Goal: Find specific page/section: Find specific page/section

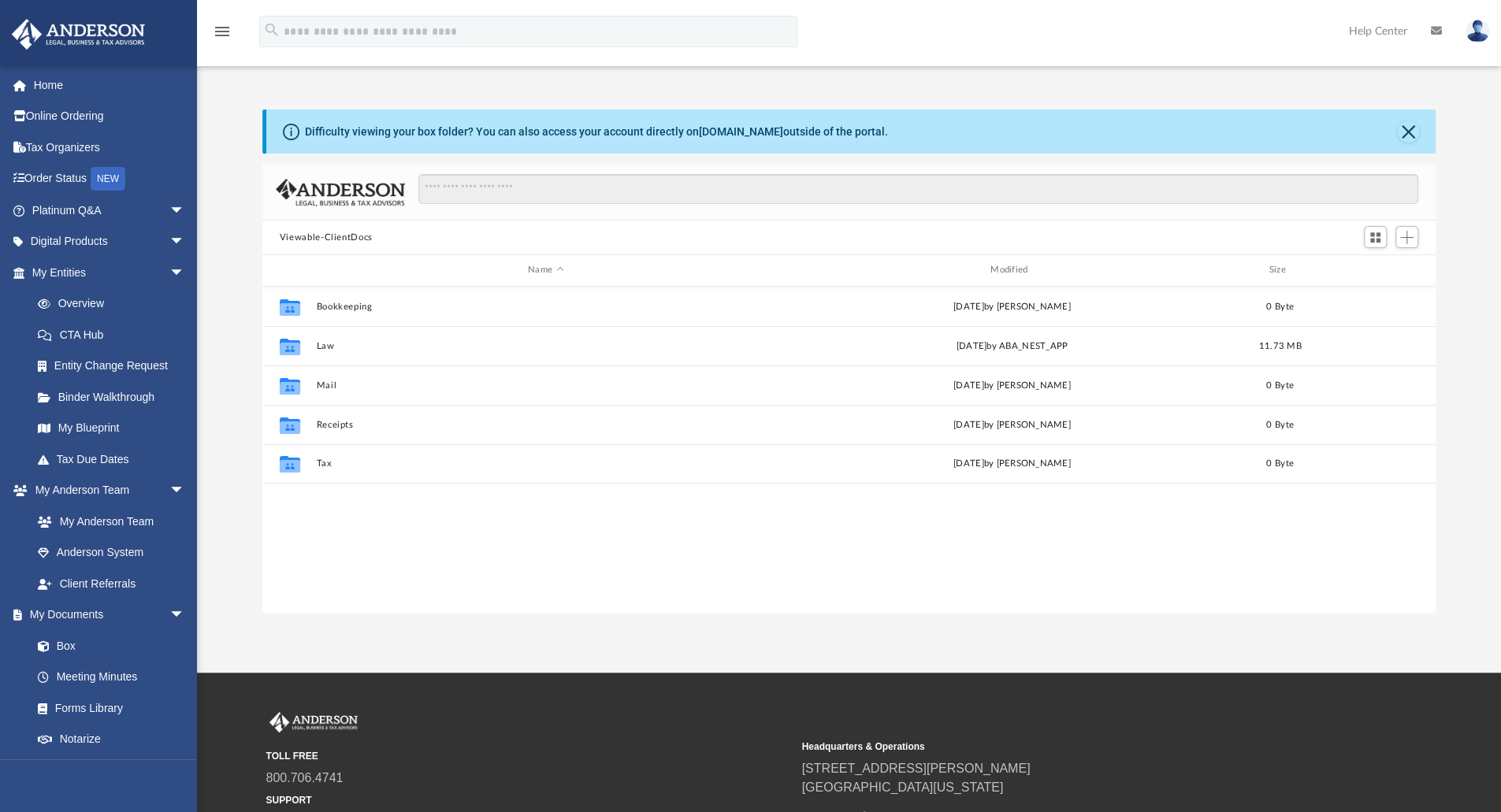
scroll to position [346, 1162]
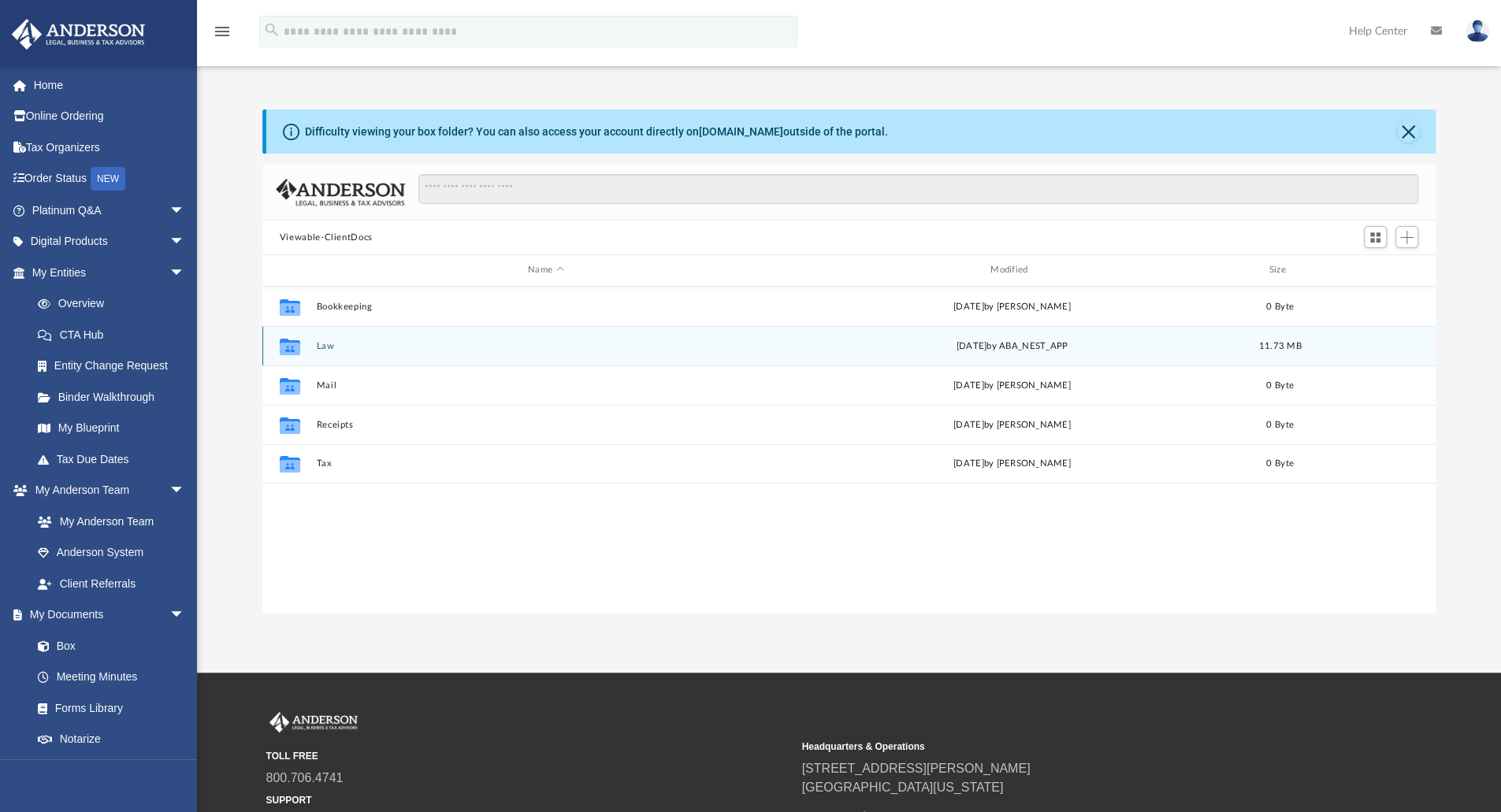
click at [322, 344] on button "Law" at bounding box center [546, 346] width 459 height 10
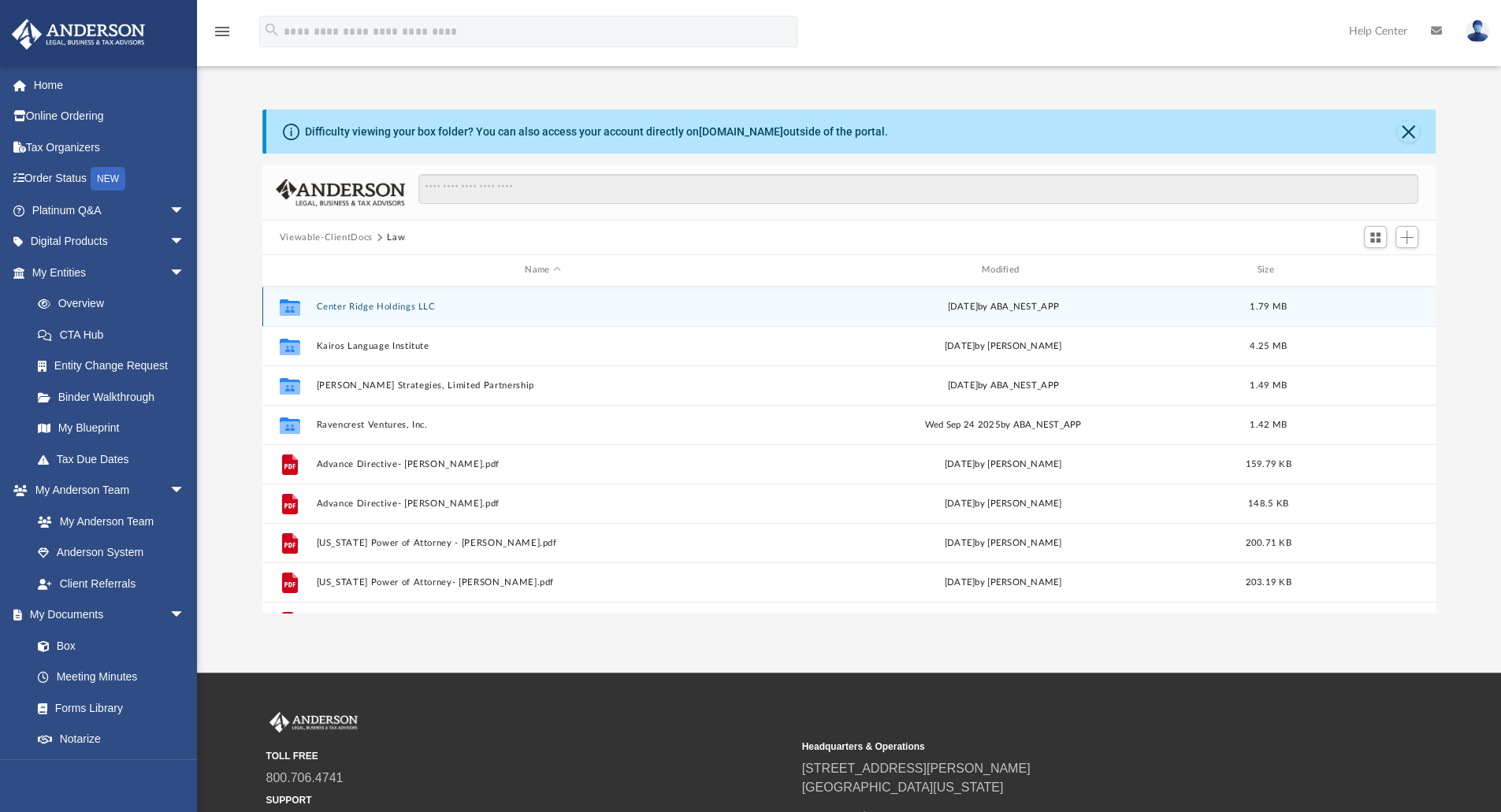
click at [384, 304] on button "Center Ridge Holdings LLC" at bounding box center [542, 307] width 453 height 10
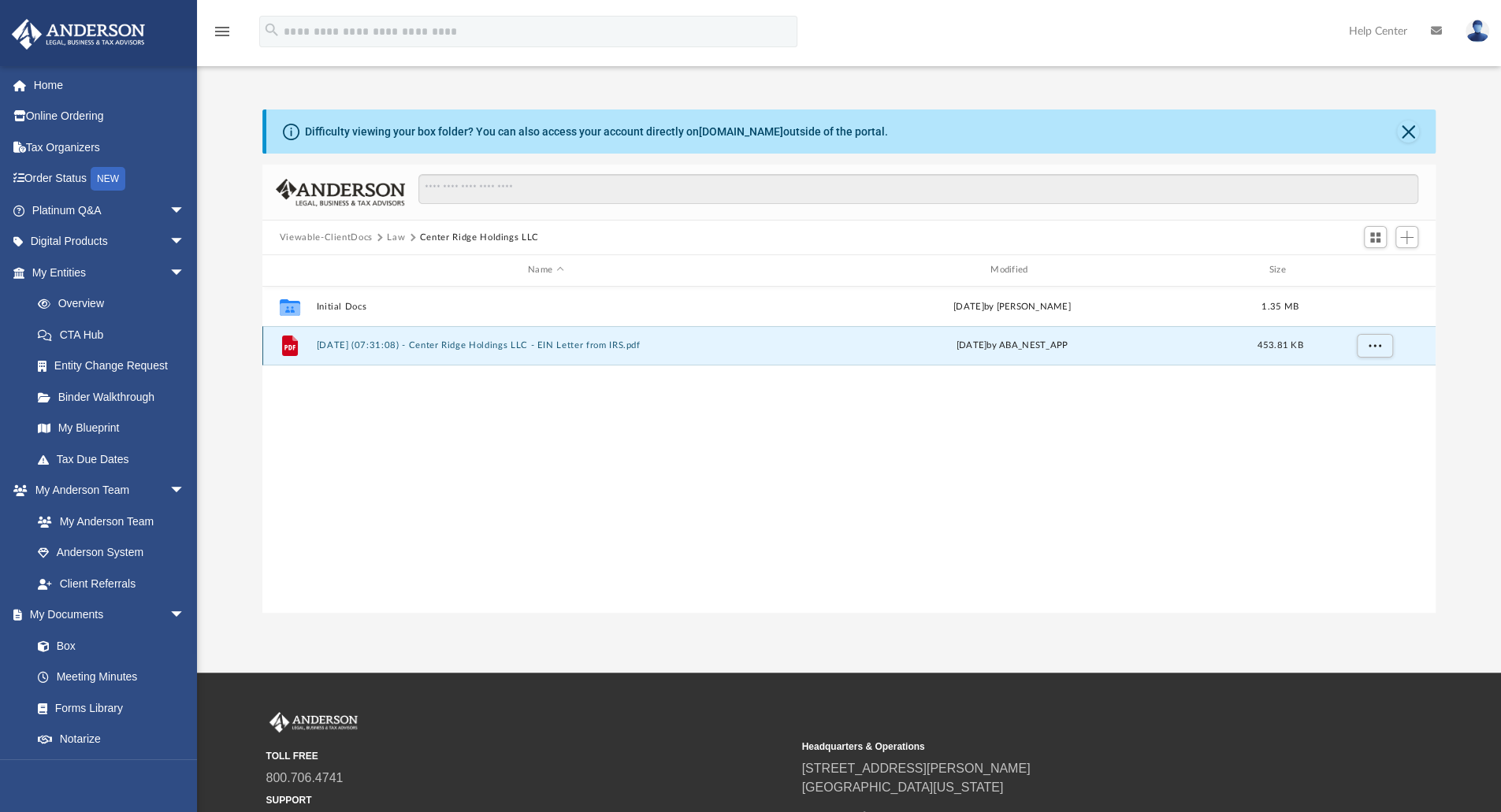
click at [417, 342] on button "2025.09.29 (07:31:08) - Center Ridge Holdings LLC - EIN Letter from IRS.pdf" at bounding box center [546, 345] width 459 height 10
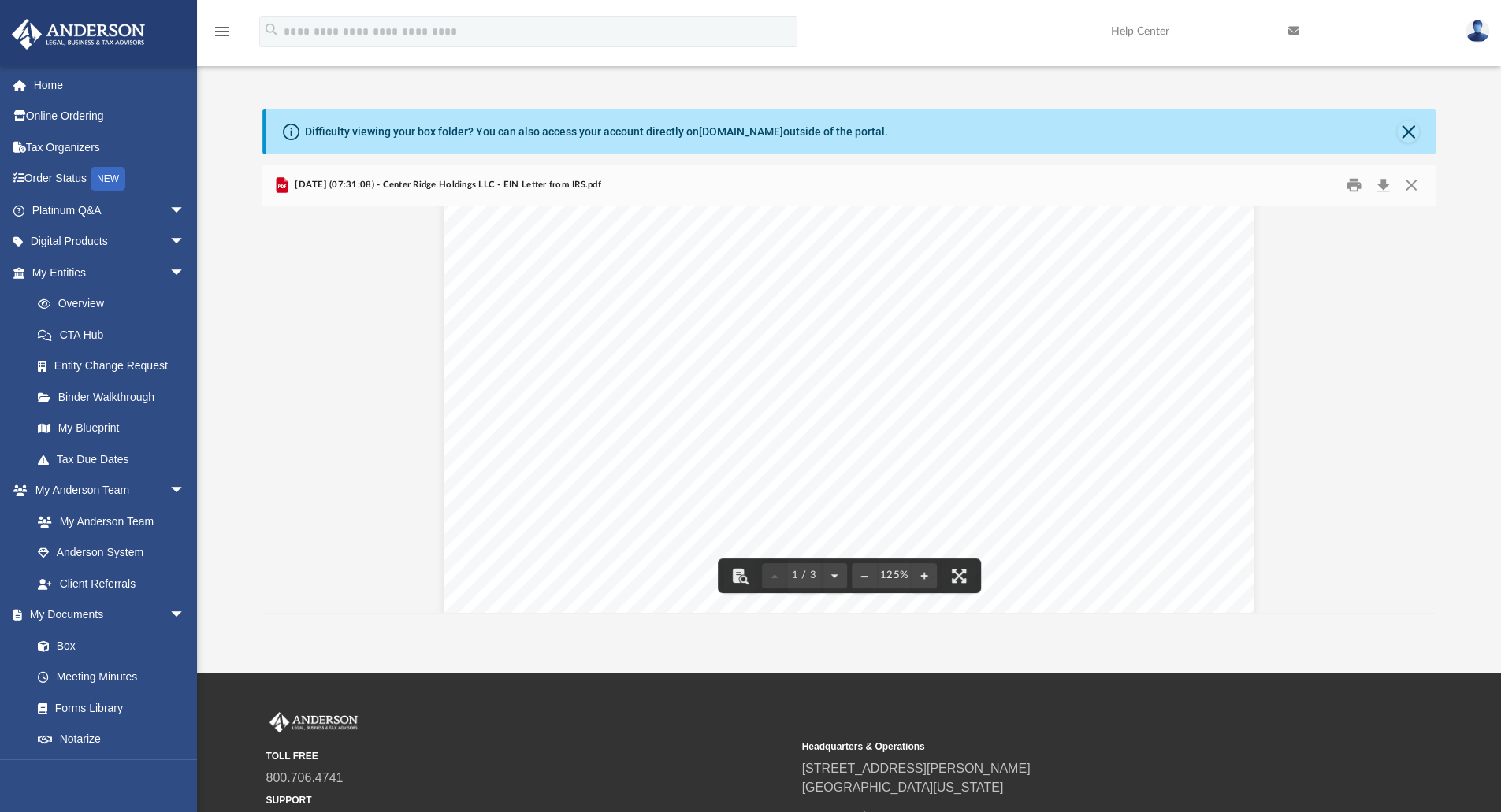
scroll to position [0, 0]
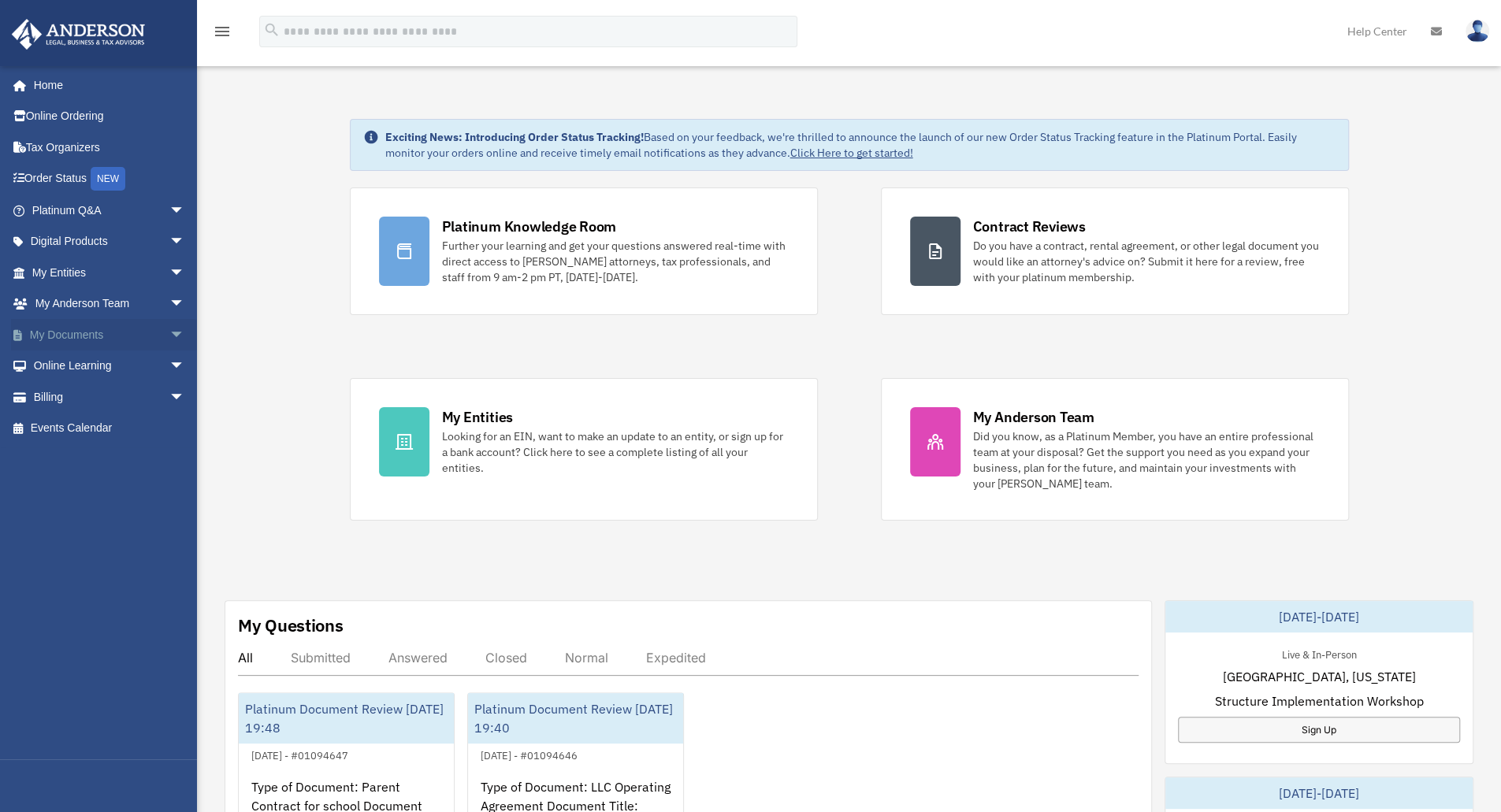
click at [91, 340] on link "My Documents arrow_drop_down" at bounding box center [110, 335] width 198 height 32
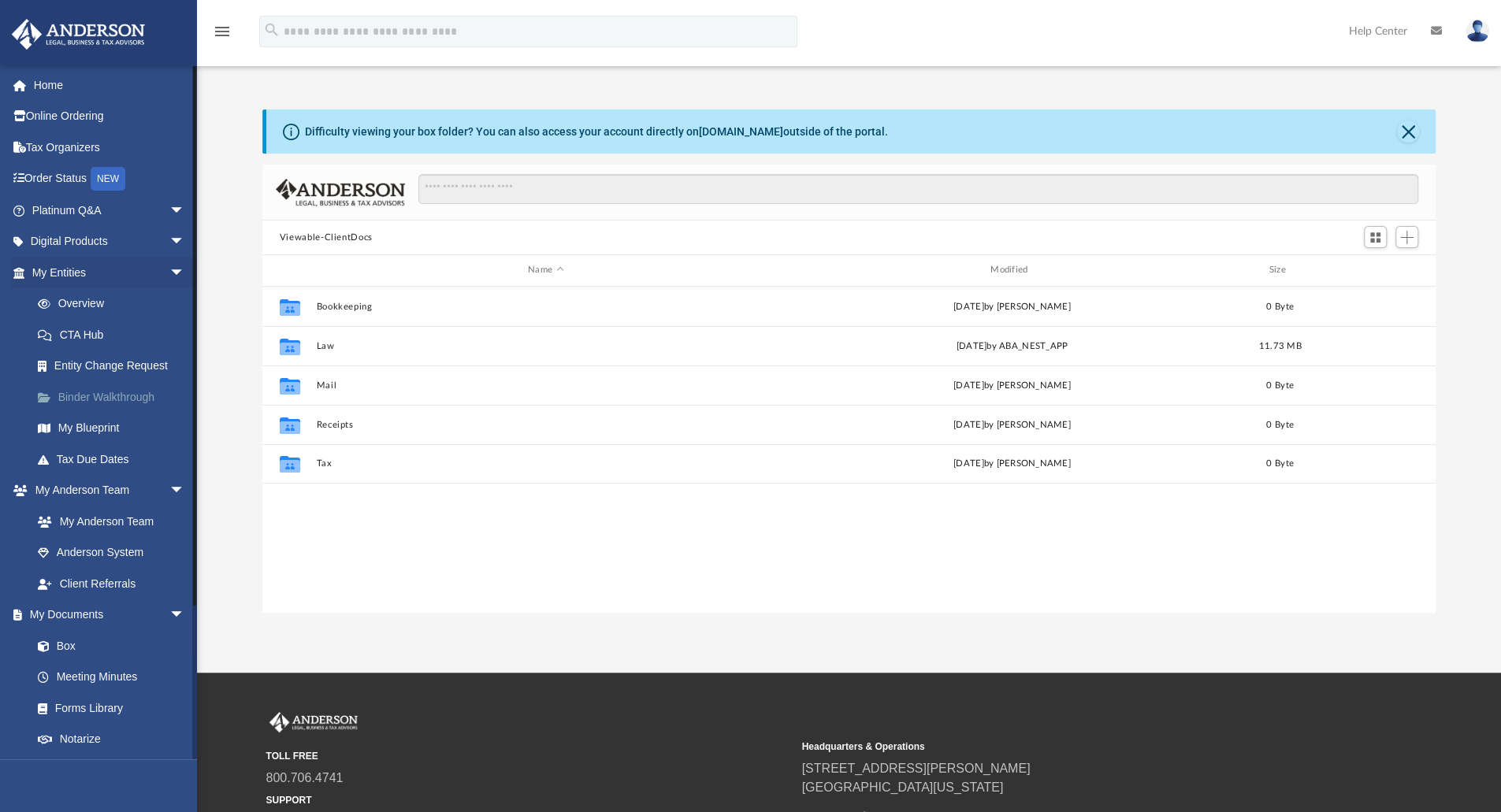
scroll to position [346, 1162]
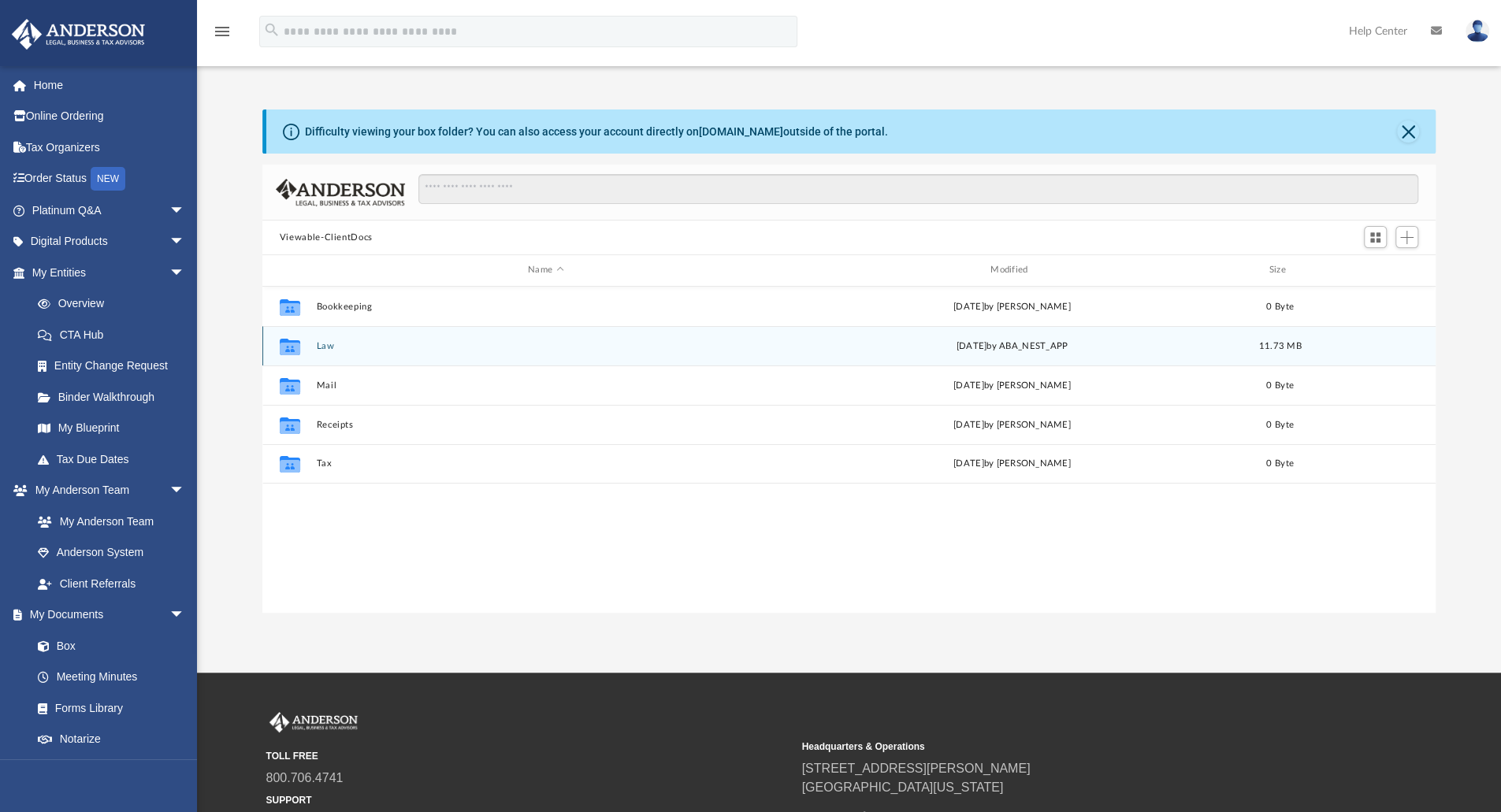
click at [323, 347] on button "Law" at bounding box center [546, 346] width 459 height 10
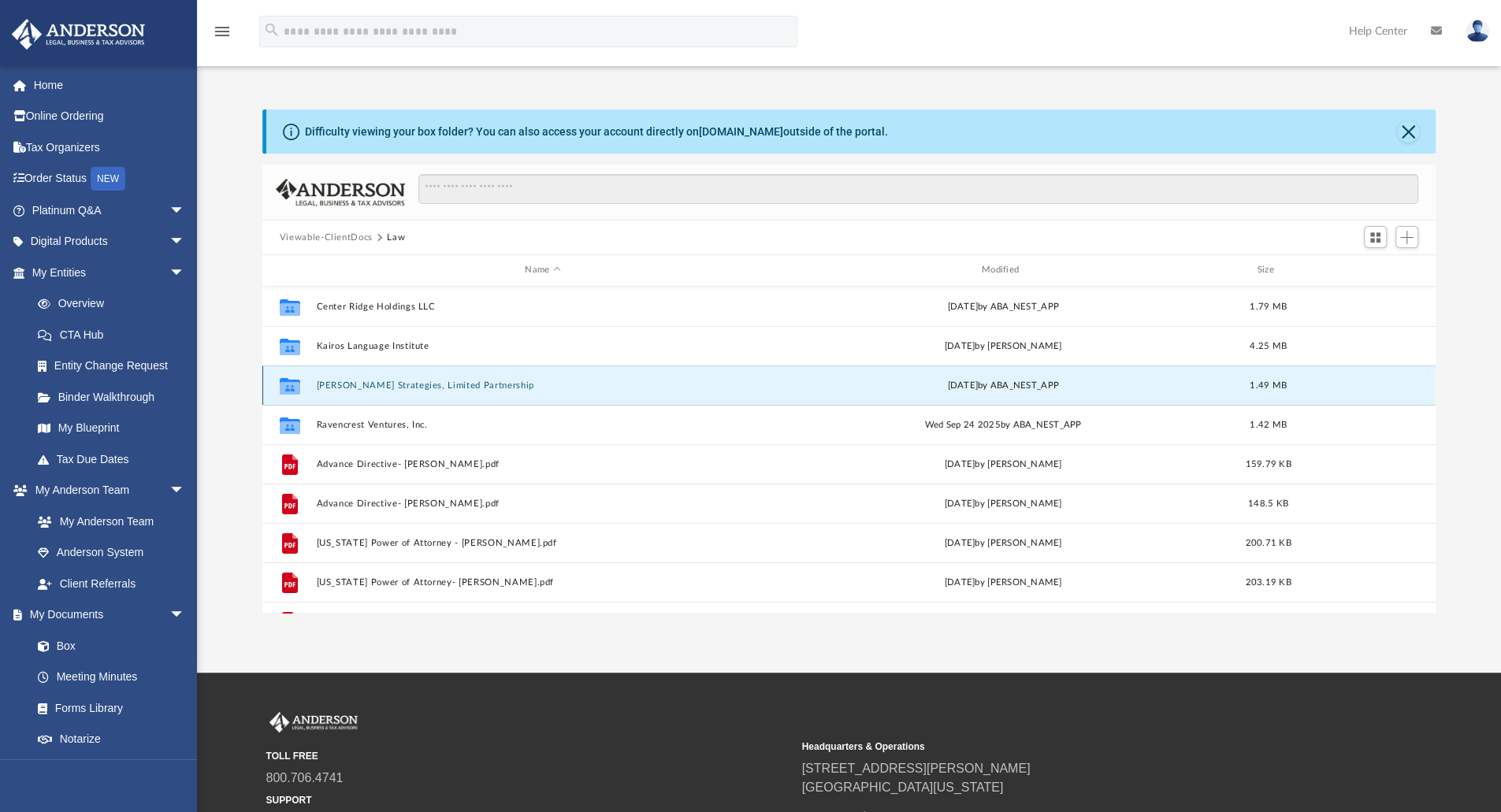
click at [401, 383] on button "[PERSON_NAME] Strategies, Limited Partnership" at bounding box center [542, 386] width 453 height 10
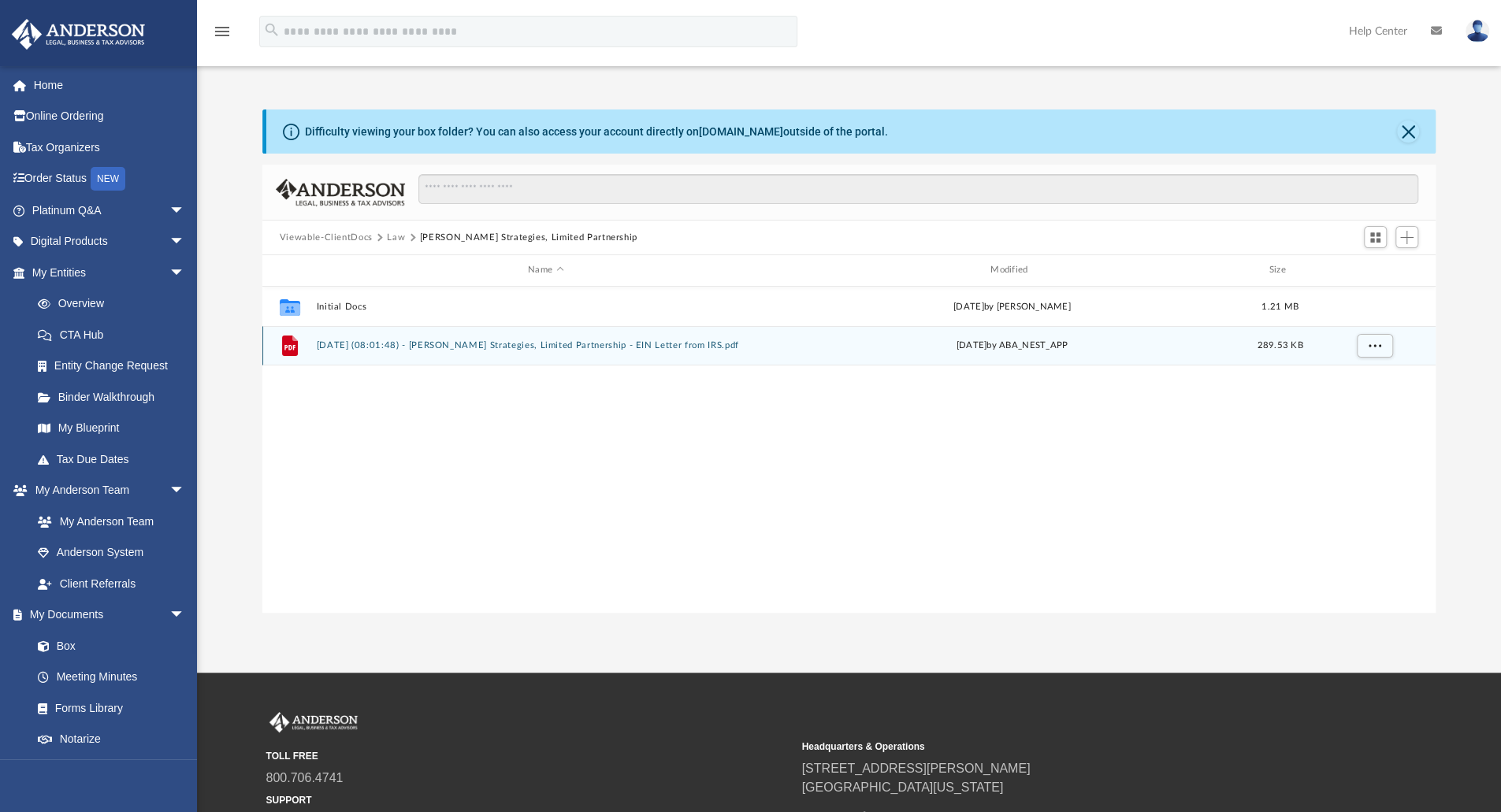
click at [379, 344] on button "[DATE] (08:01:48) - [PERSON_NAME] Strategies, Limited Partnership - EIN Letter …" at bounding box center [546, 345] width 459 height 10
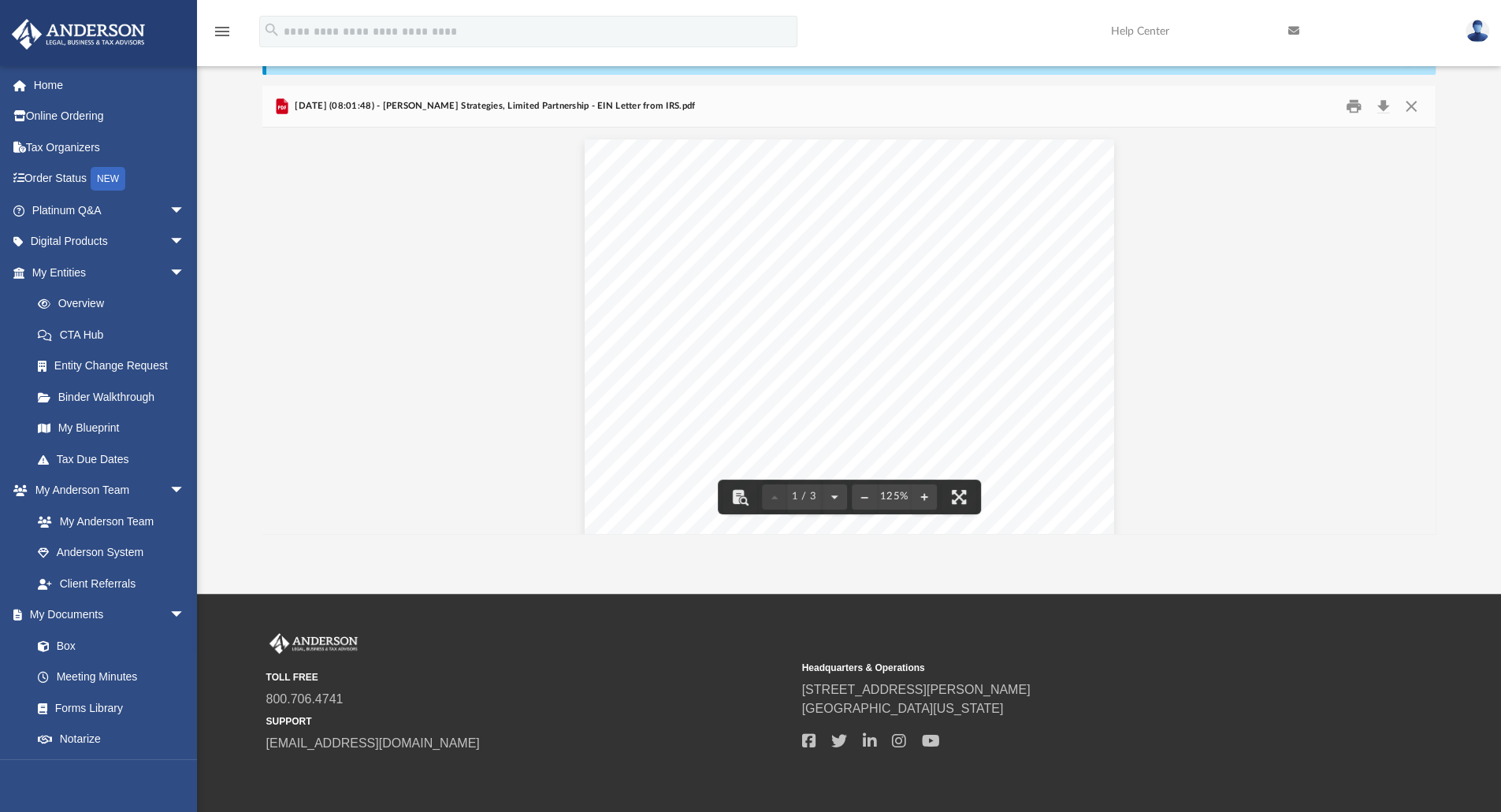
scroll to position [0, 0]
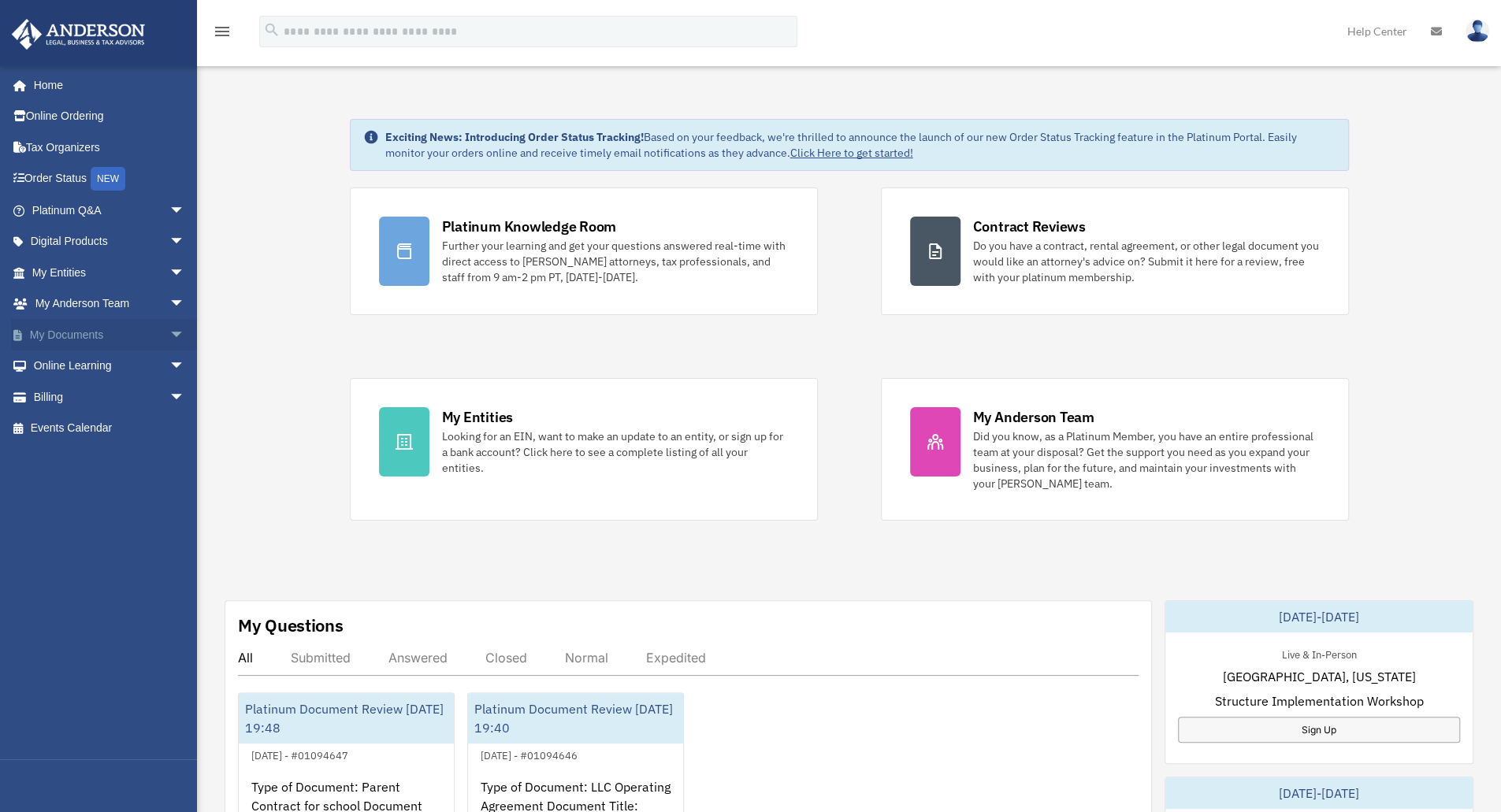
click at [170, 330] on span "arrow_drop_down" at bounding box center [185, 335] width 32 height 32
click at [89, 367] on link "Box" at bounding box center [116, 367] width 187 height 32
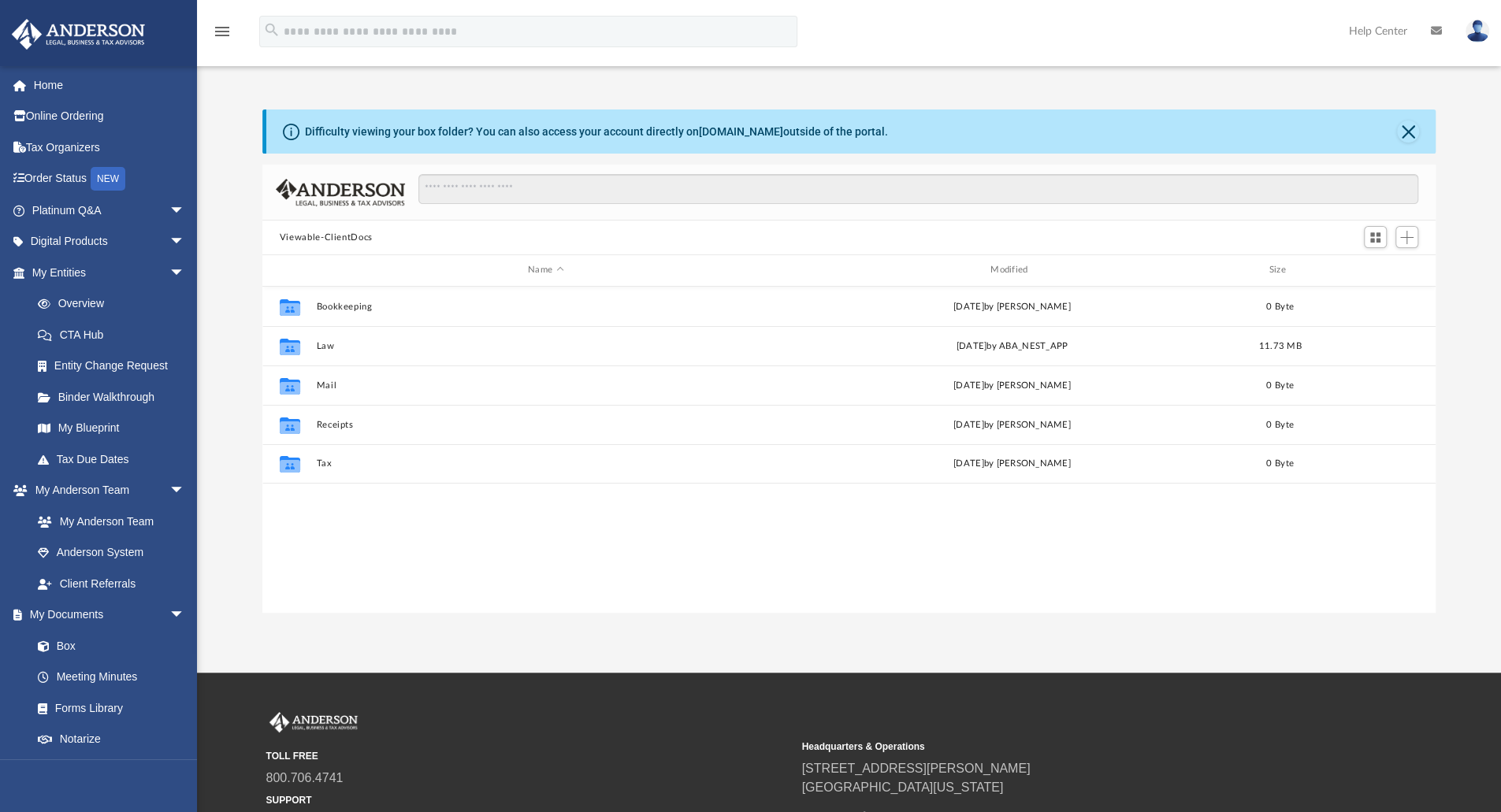
scroll to position [346, 1162]
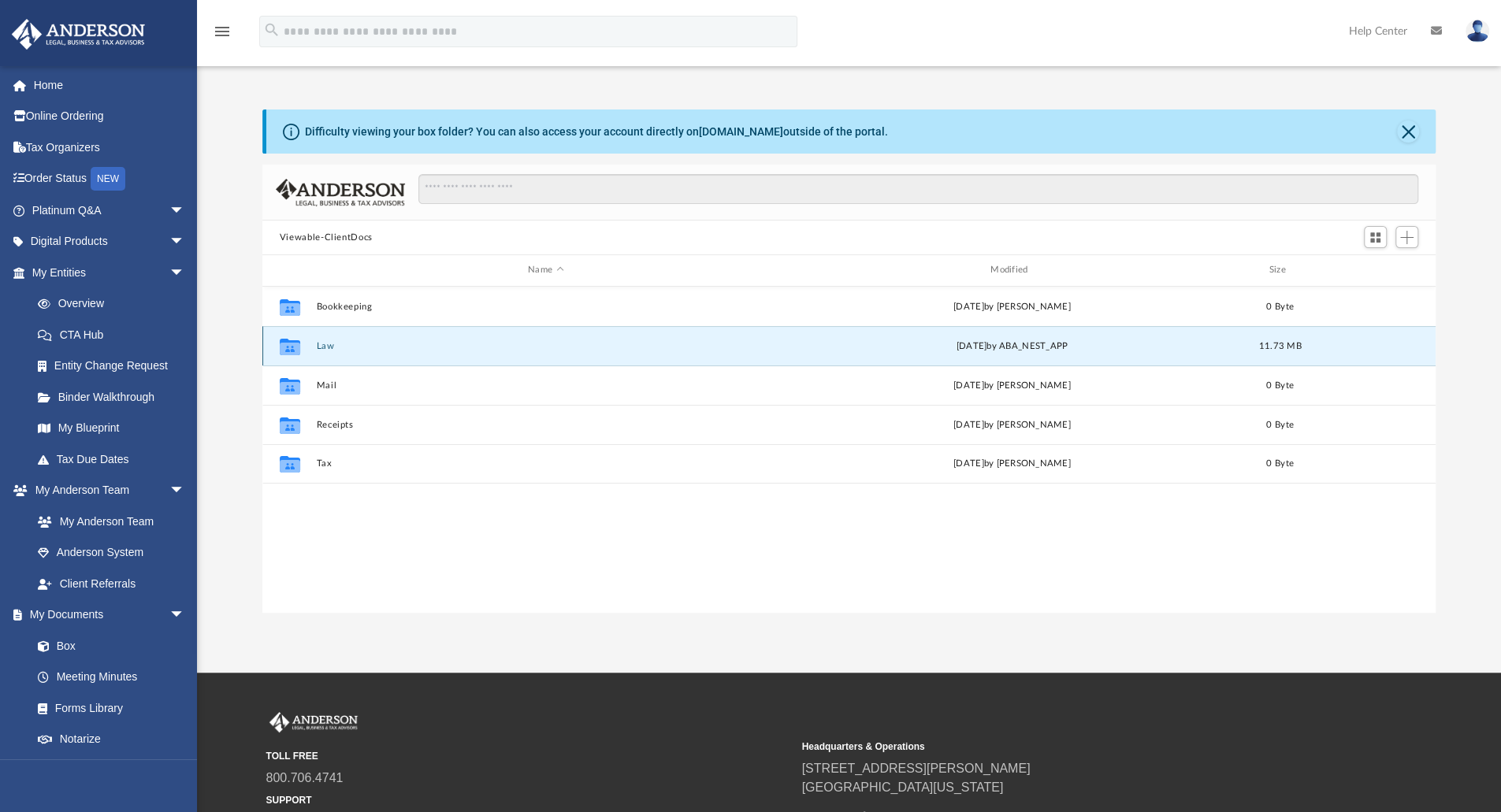
click at [323, 346] on button "Law" at bounding box center [546, 346] width 459 height 10
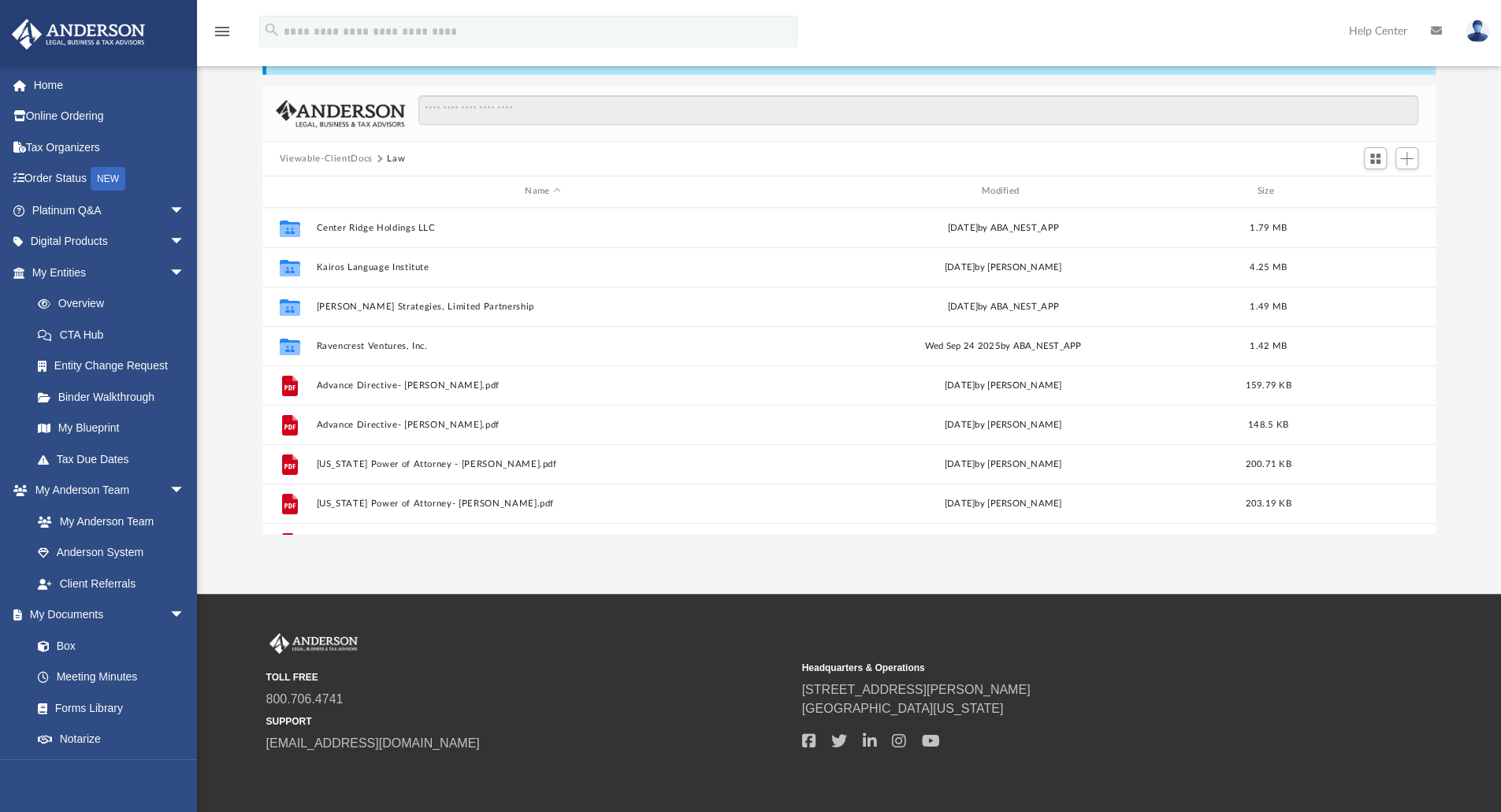
scroll to position [0, 0]
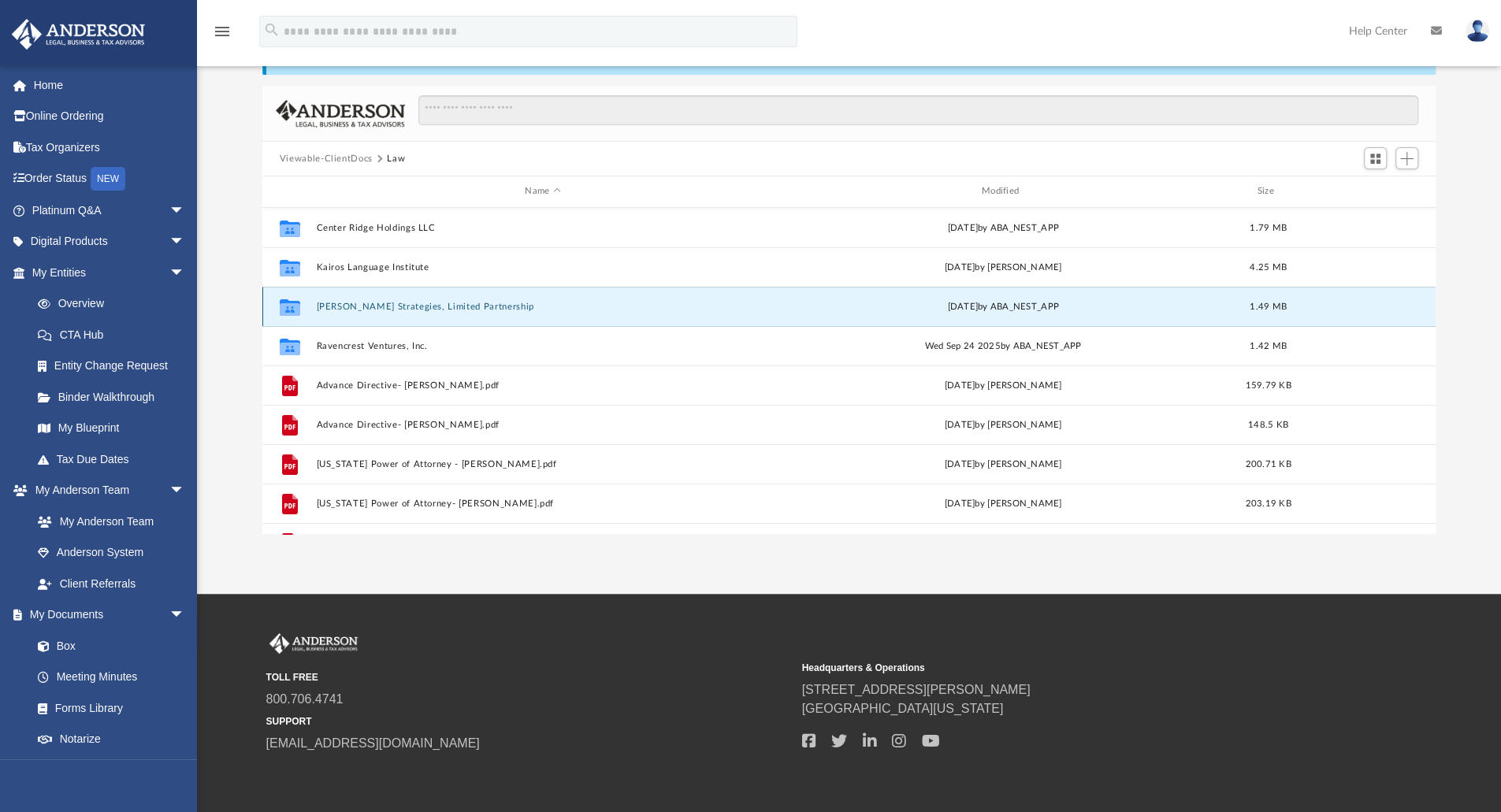
click at [388, 308] on button "[PERSON_NAME] Strategies, Limited Partnership" at bounding box center [542, 307] width 453 height 10
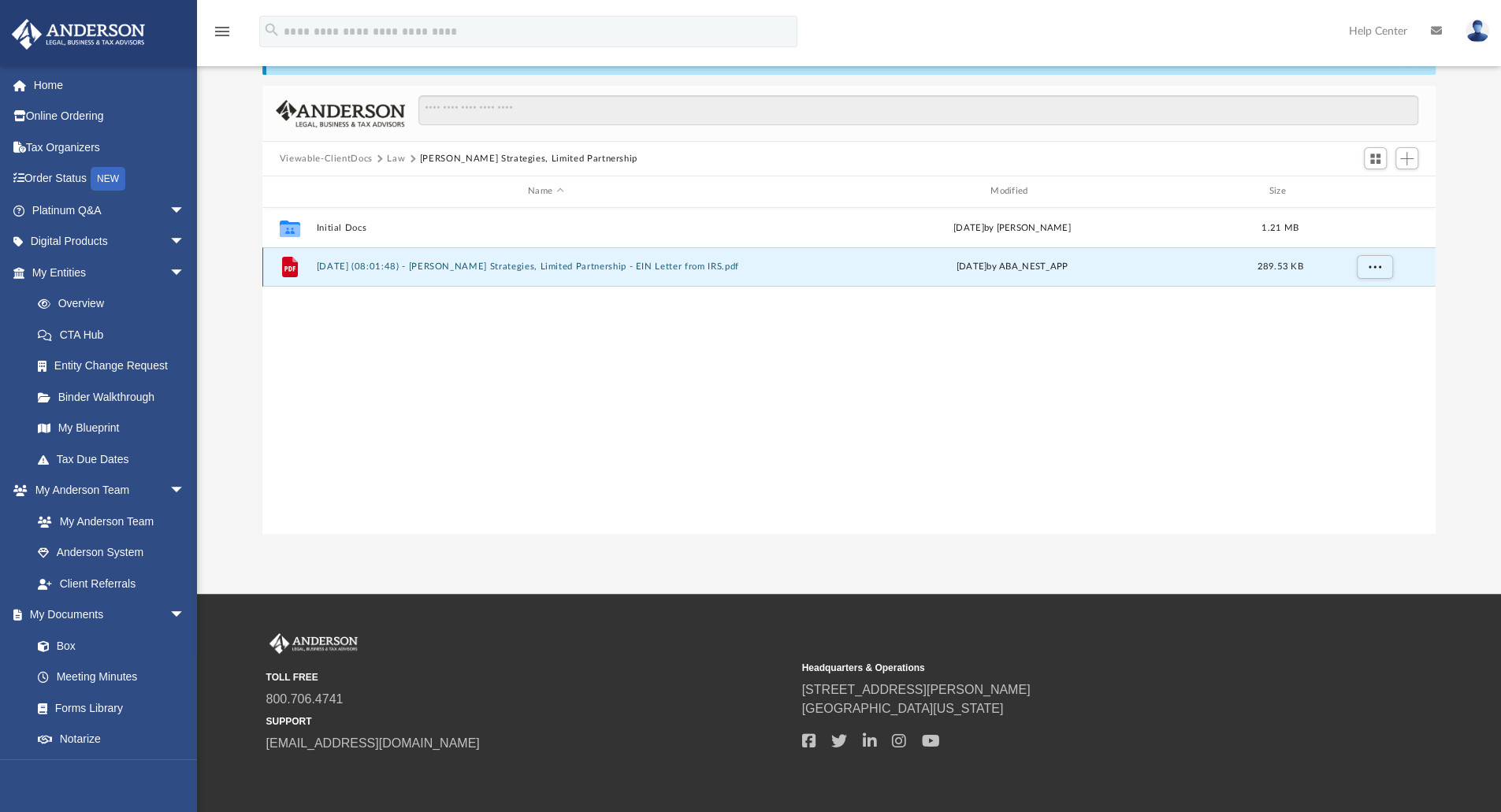
click at [371, 264] on button "[DATE] (08:01:48) - [PERSON_NAME] Strategies, Limited Partnership - EIN Letter …" at bounding box center [546, 267] width 459 height 10
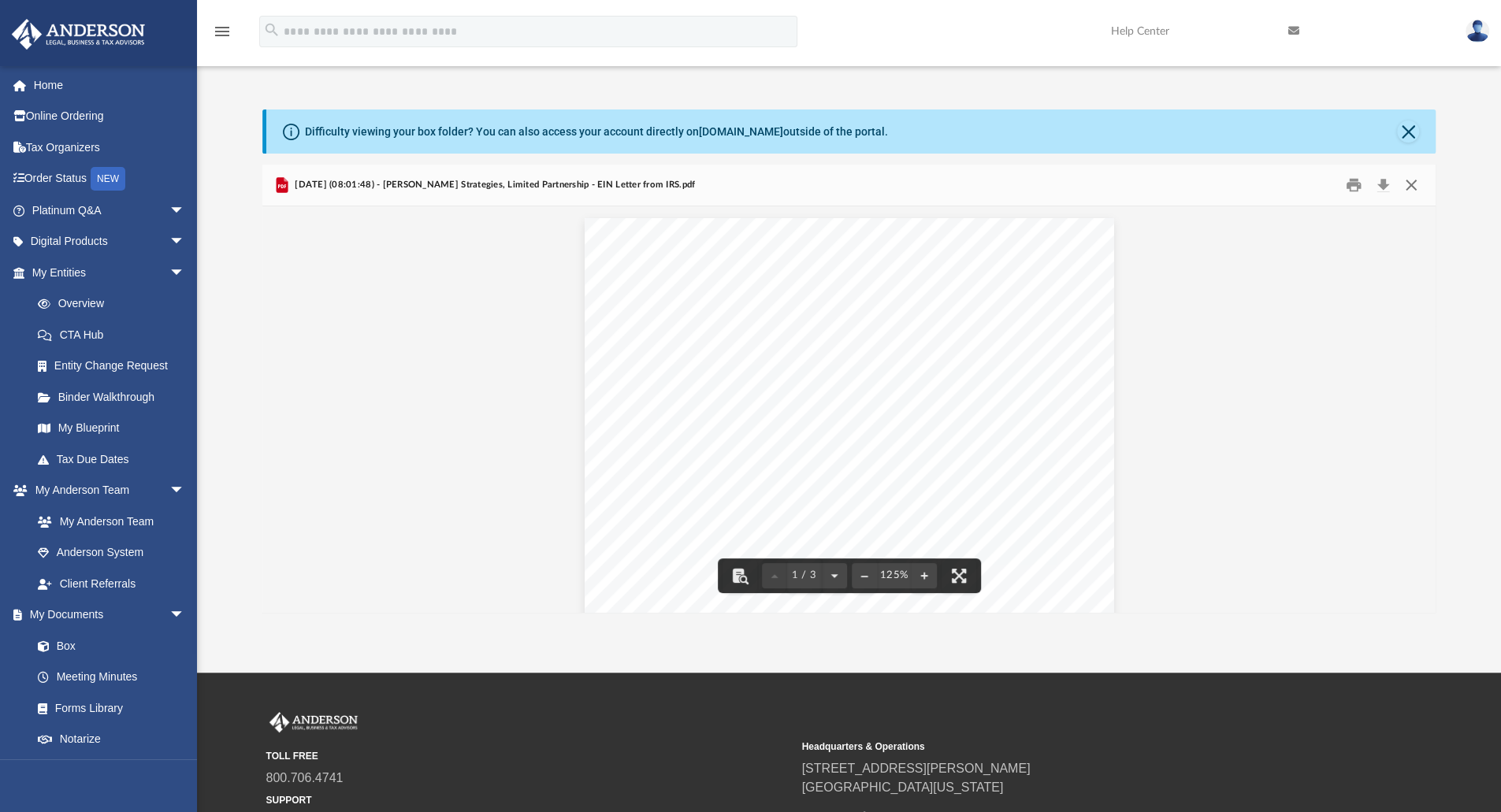
click at [1407, 187] on button "Close" at bounding box center [1411, 185] width 28 height 24
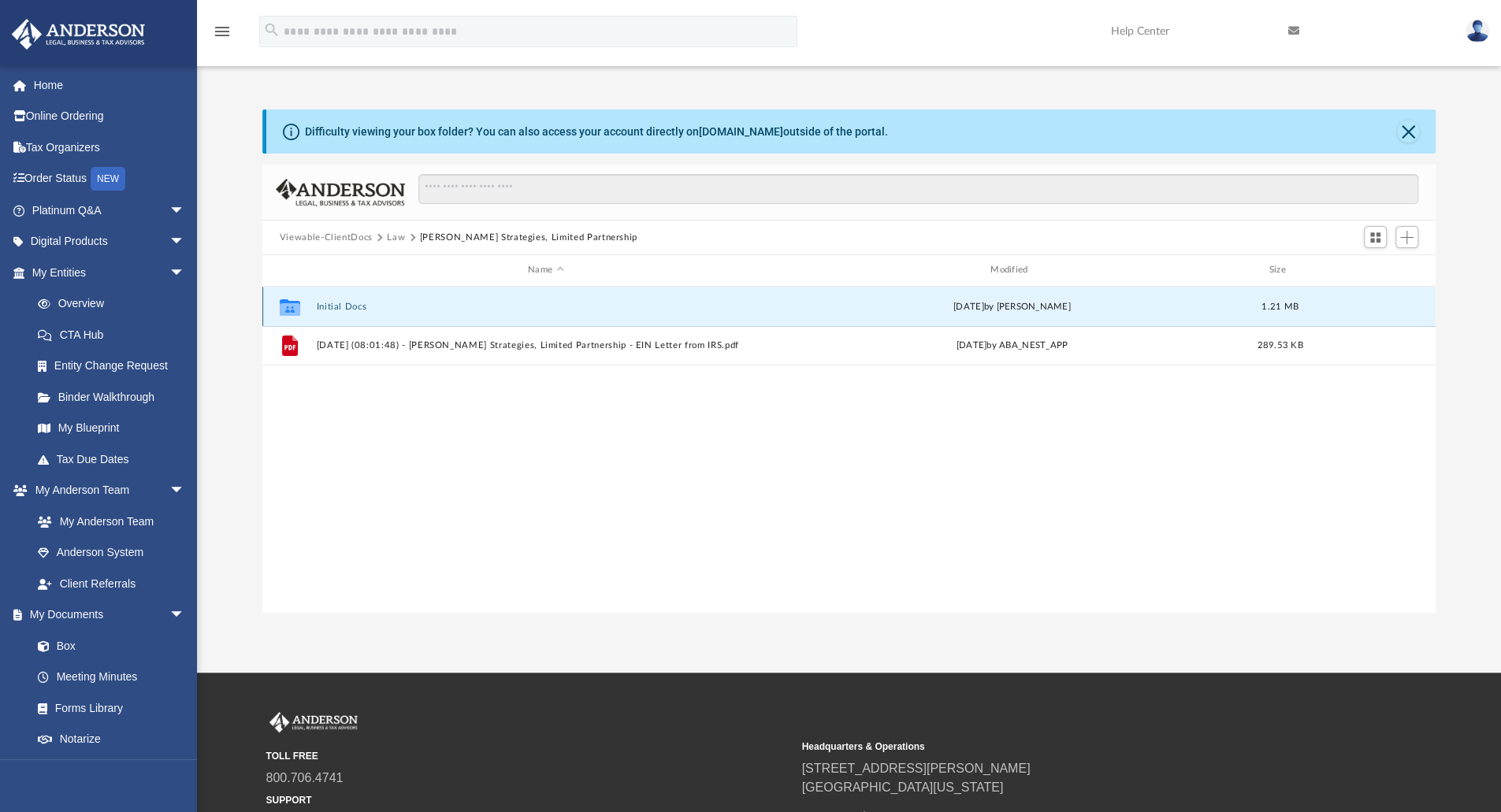
click at [325, 305] on button "Initial Docs" at bounding box center [546, 307] width 459 height 10
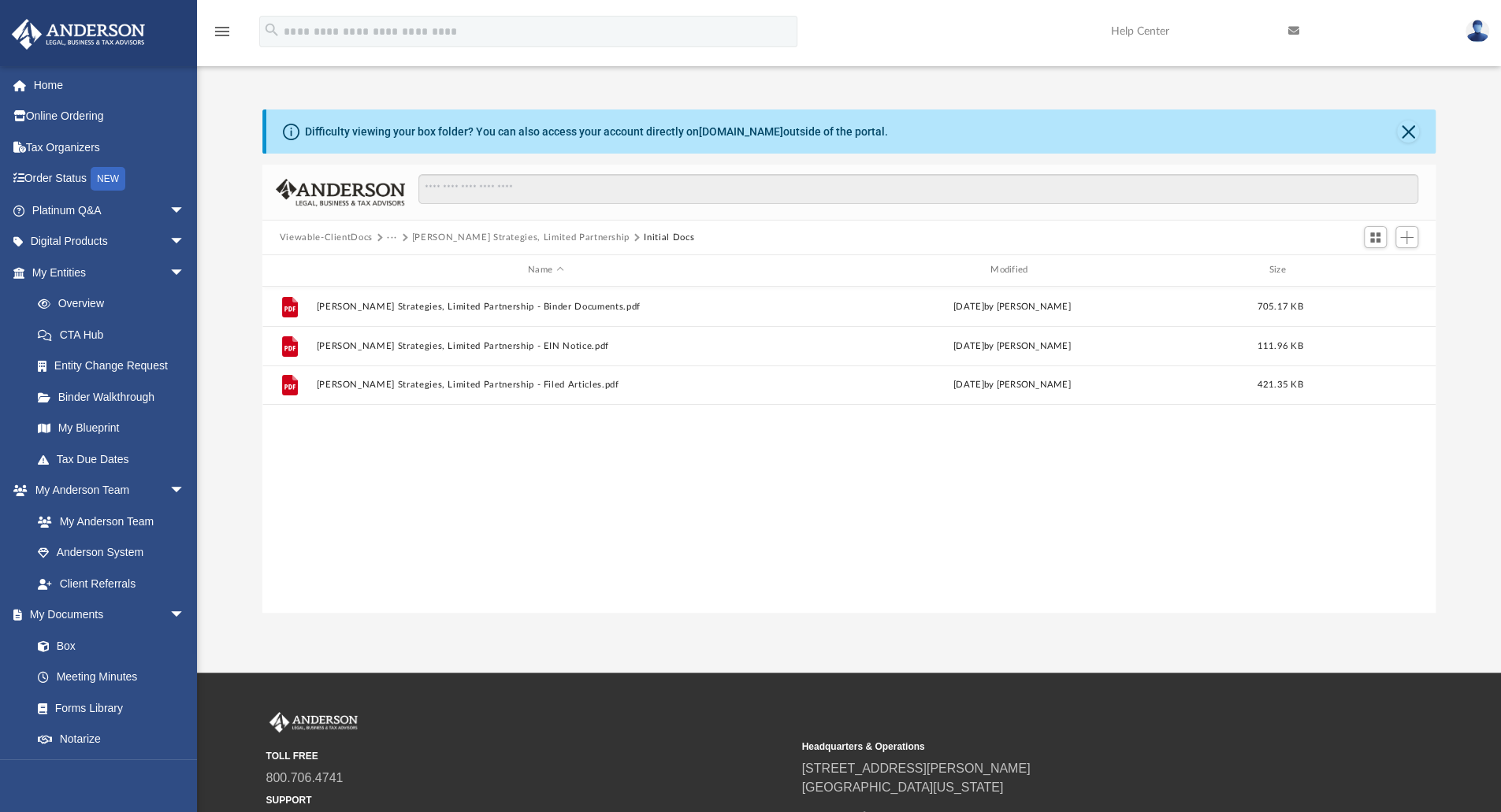
click at [349, 236] on button "Viewable-ClientDocs" at bounding box center [326, 238] width 93 height 14
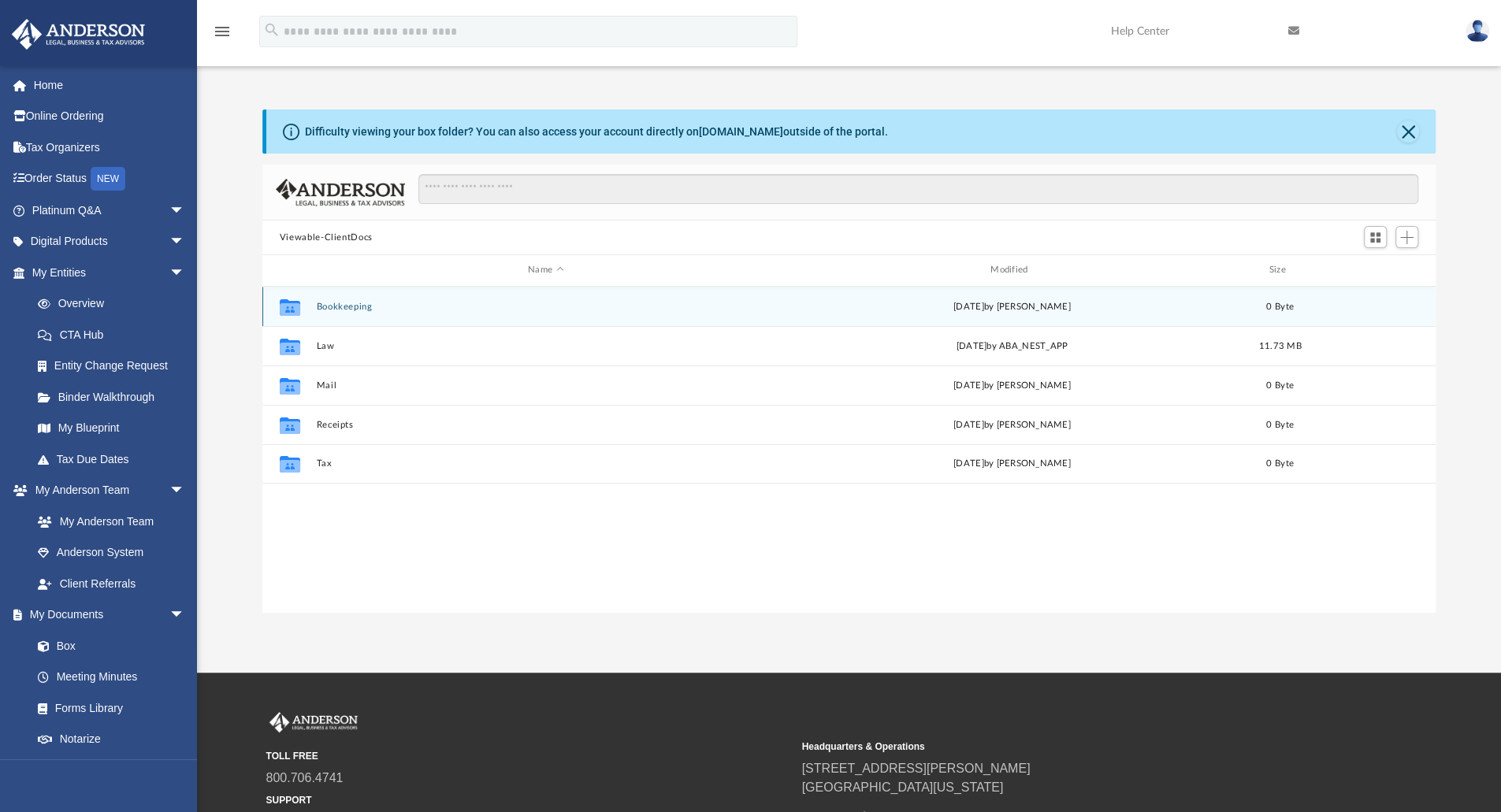
click at [349, 308] on button "Bookkeeping" at bounding box center [546, 307] width 459 height 10
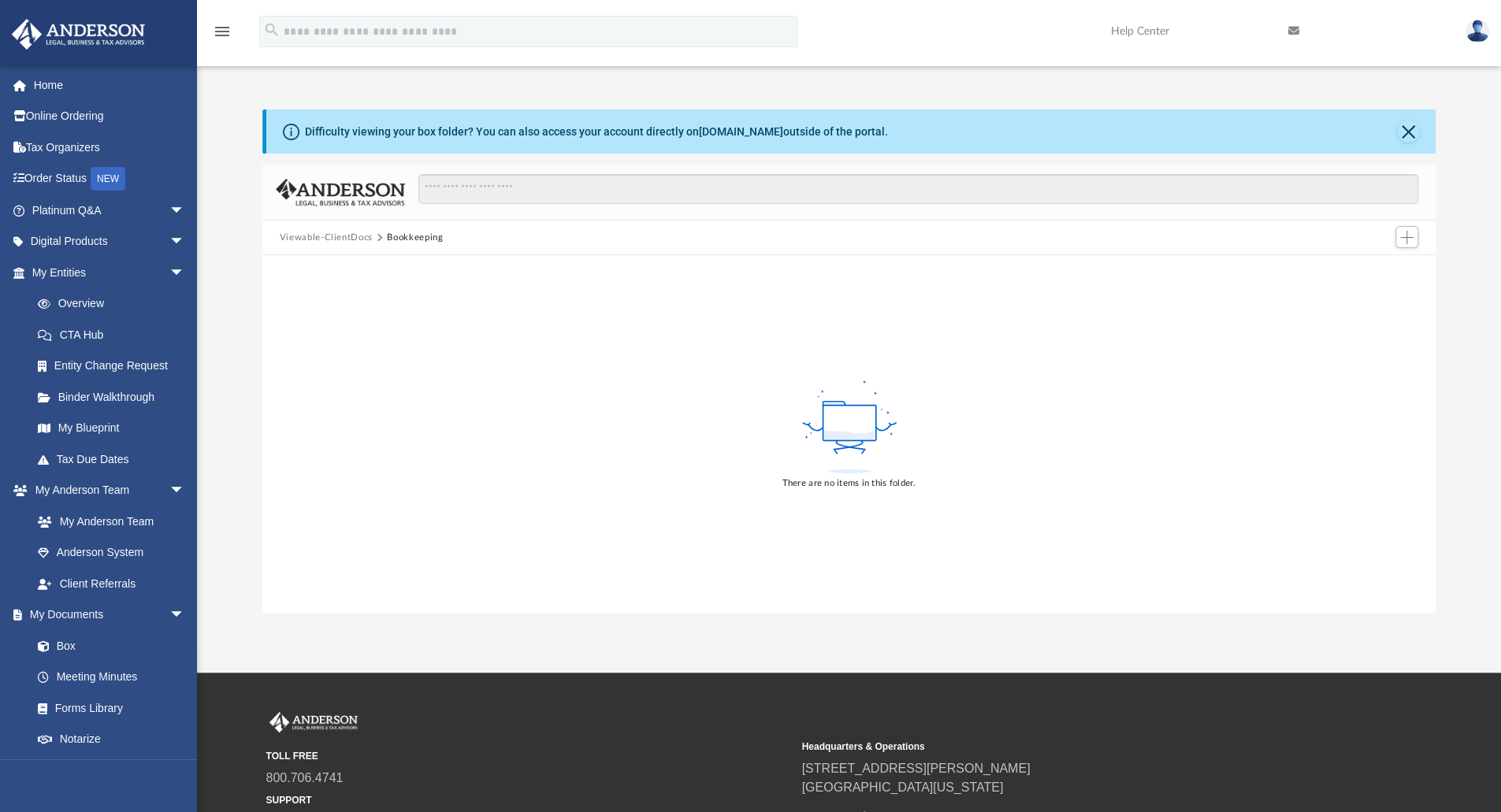
click at [337, 235] on button "Viewable-ClientDocs" at bounding box center [326, 238] width 93 height 14
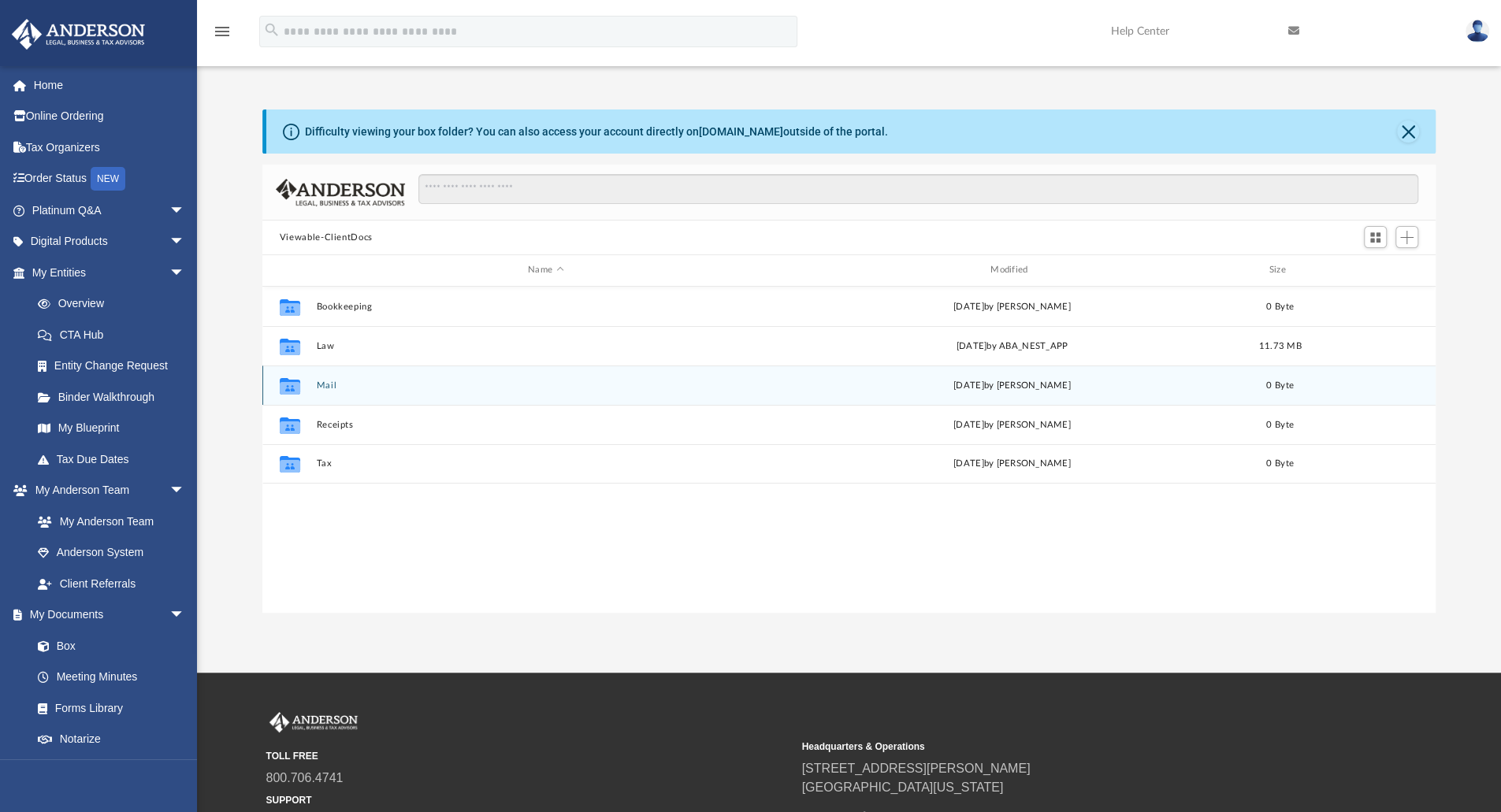
scroll to position [346, 1162]
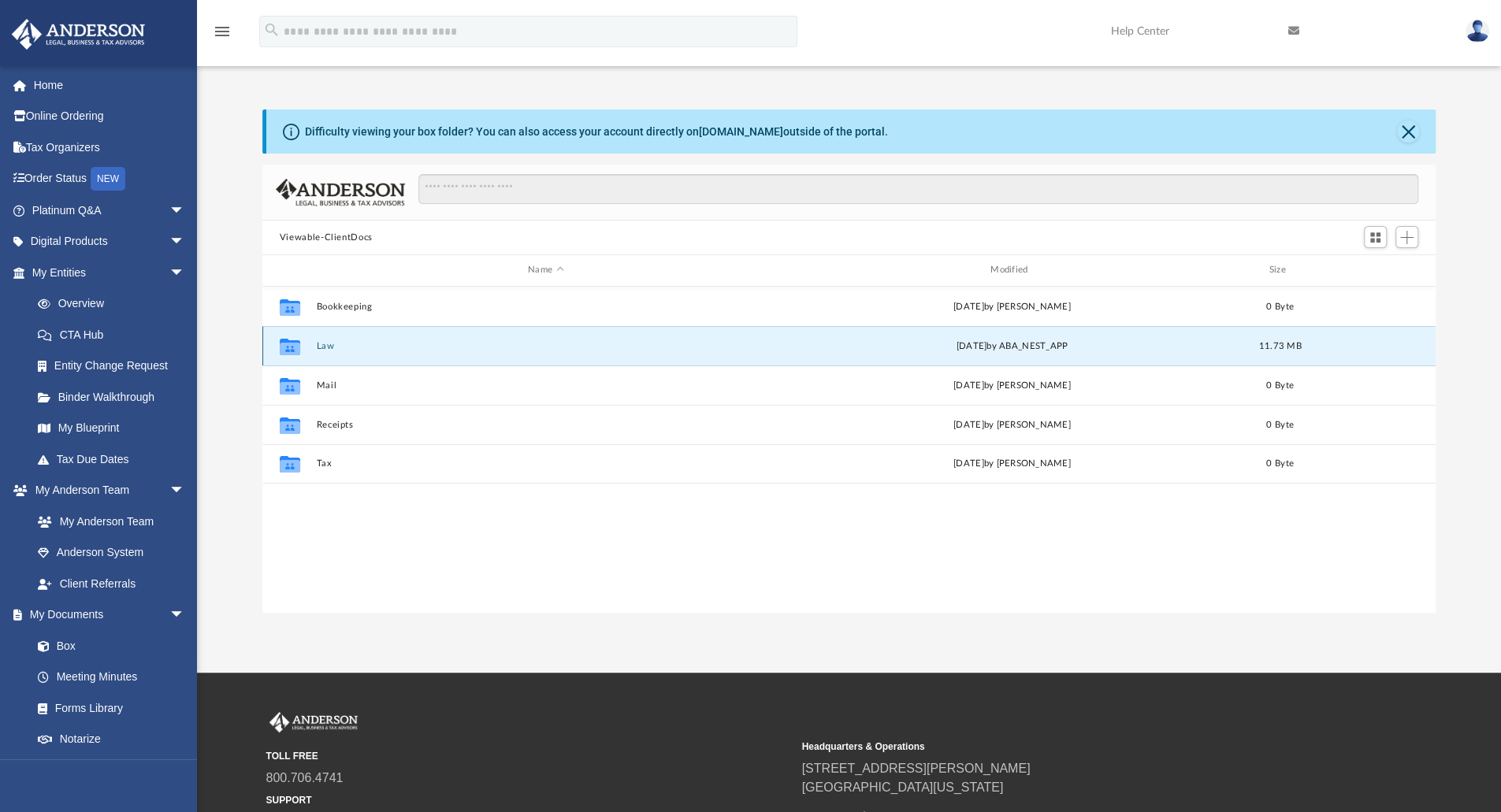
click at [324, 347] on button "Law" at bounding box center [546, 346] width 459 height 10
